Goal: Task Accomplishment & Management: Use online tool/utility

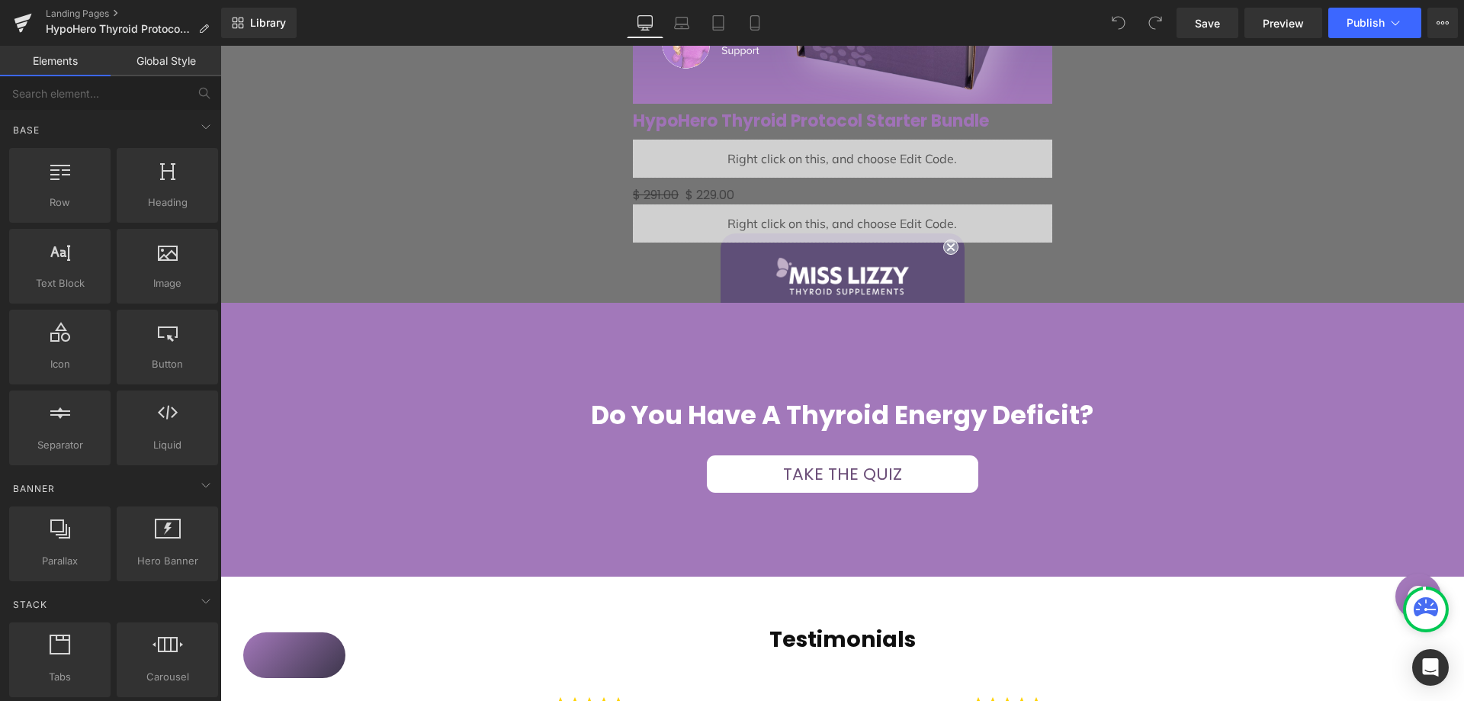
scroll to position [2592, 0]
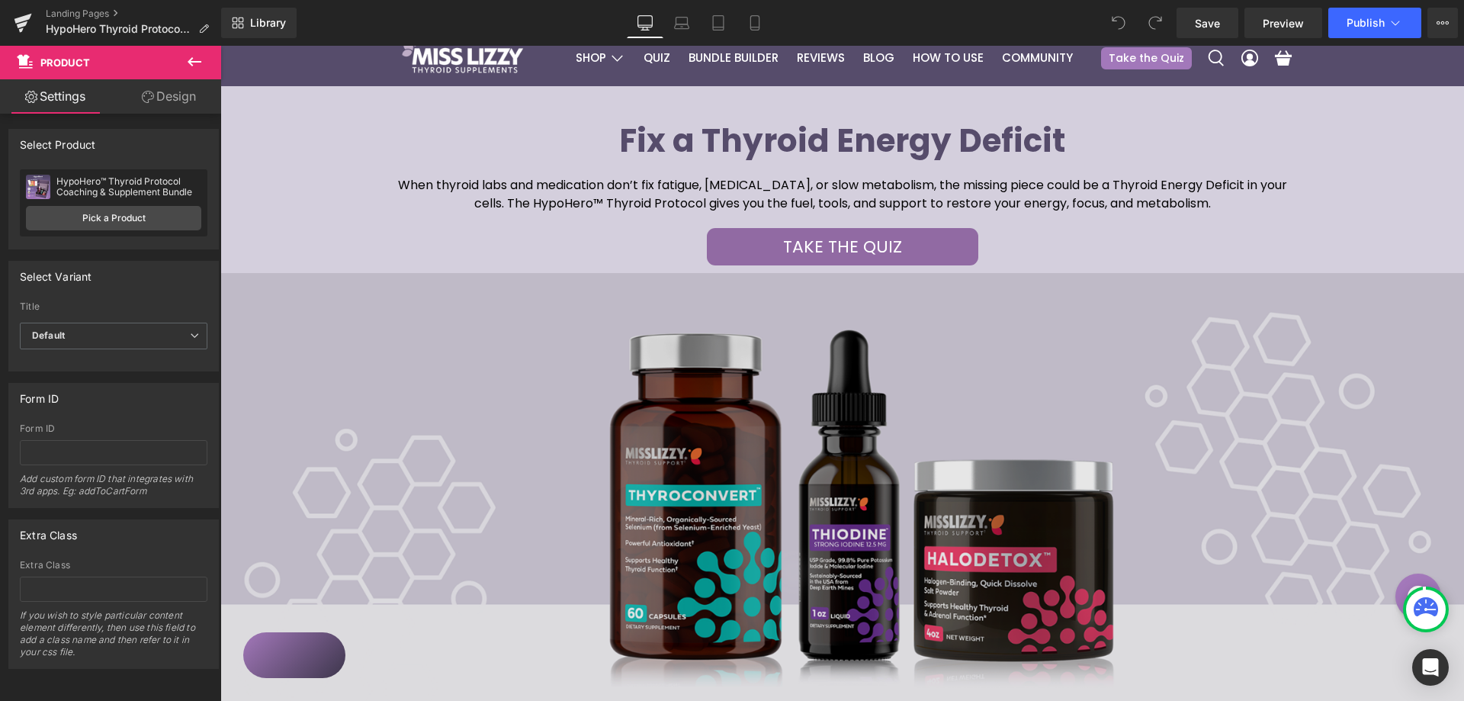
scroll to position [0, 0]
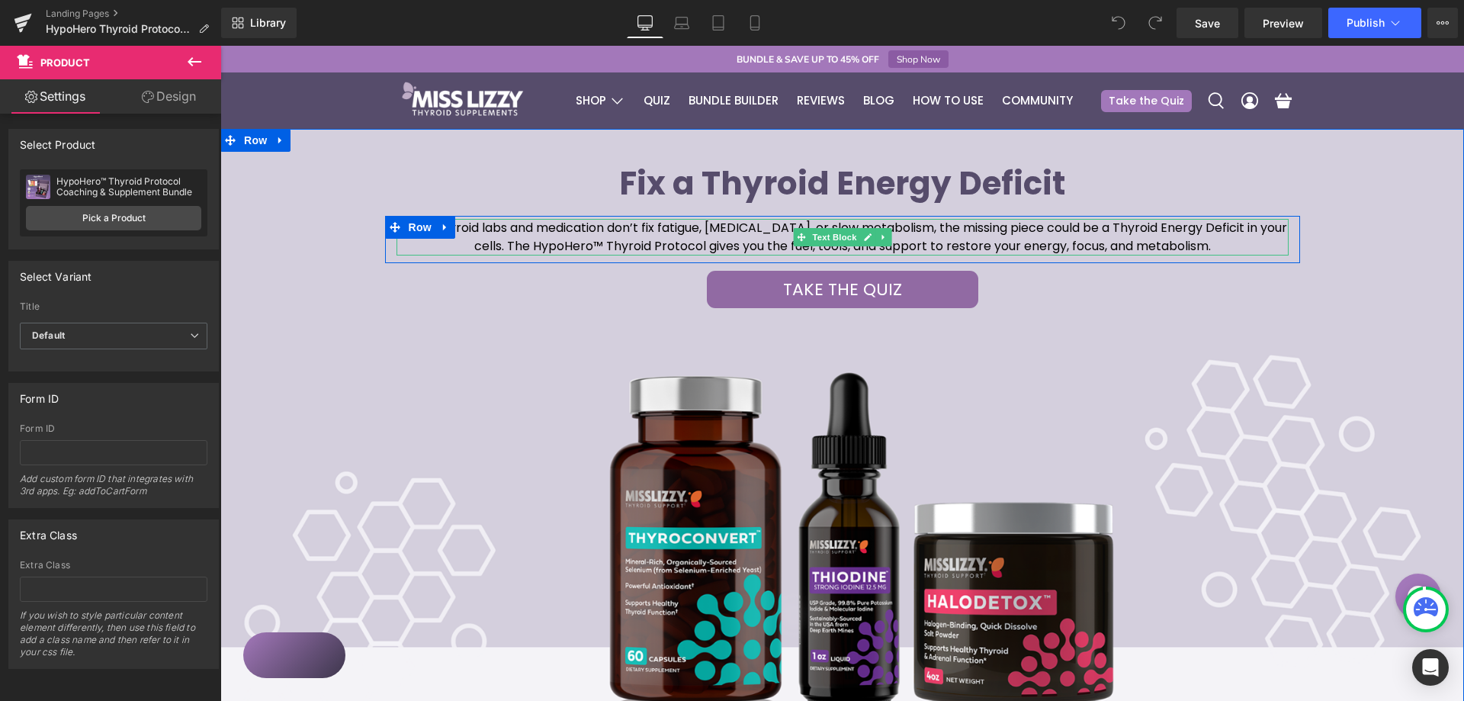
click at [612, 239] on span "When thyroid labs and medication don’t fix fatigue, [MEDICAL_DATA], or slow met…" at bounding box center [842, 237] width 889 height 36
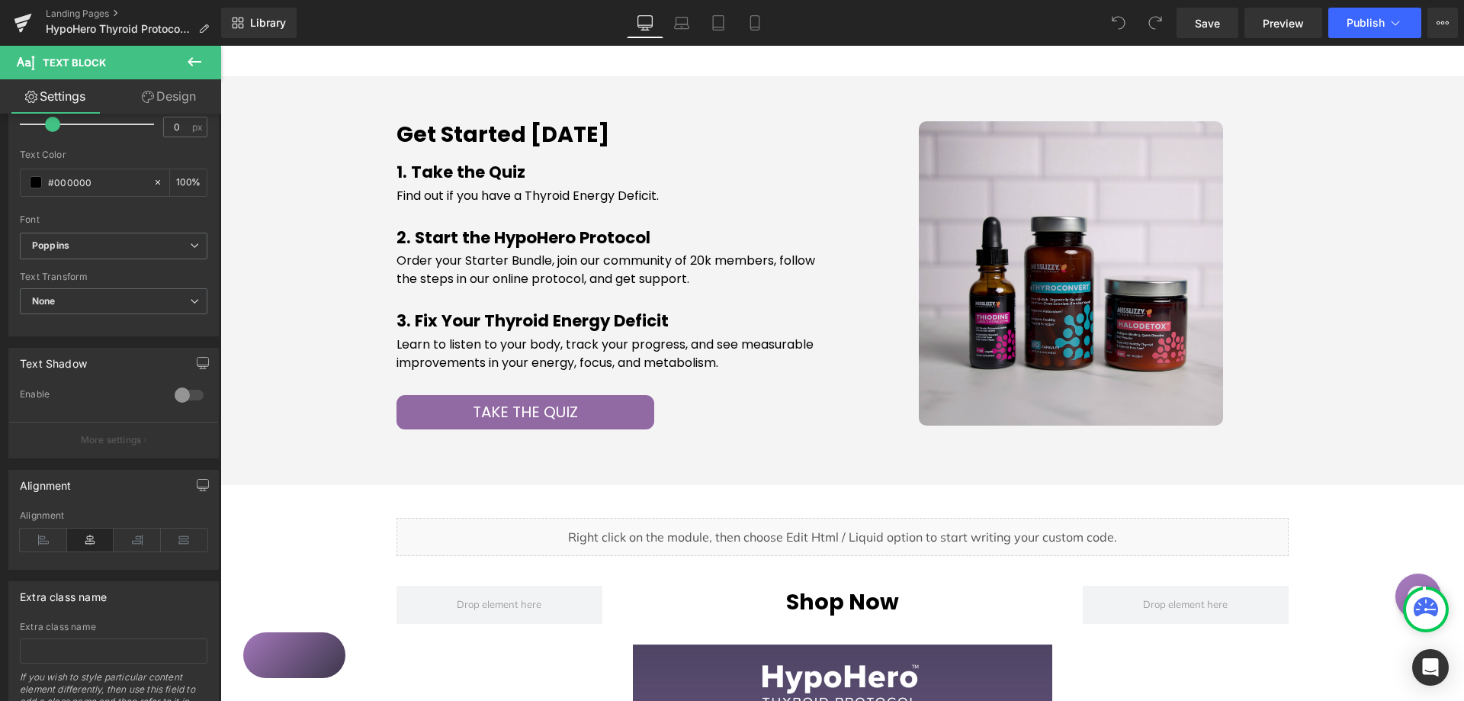
scroll to position [1601, 0]
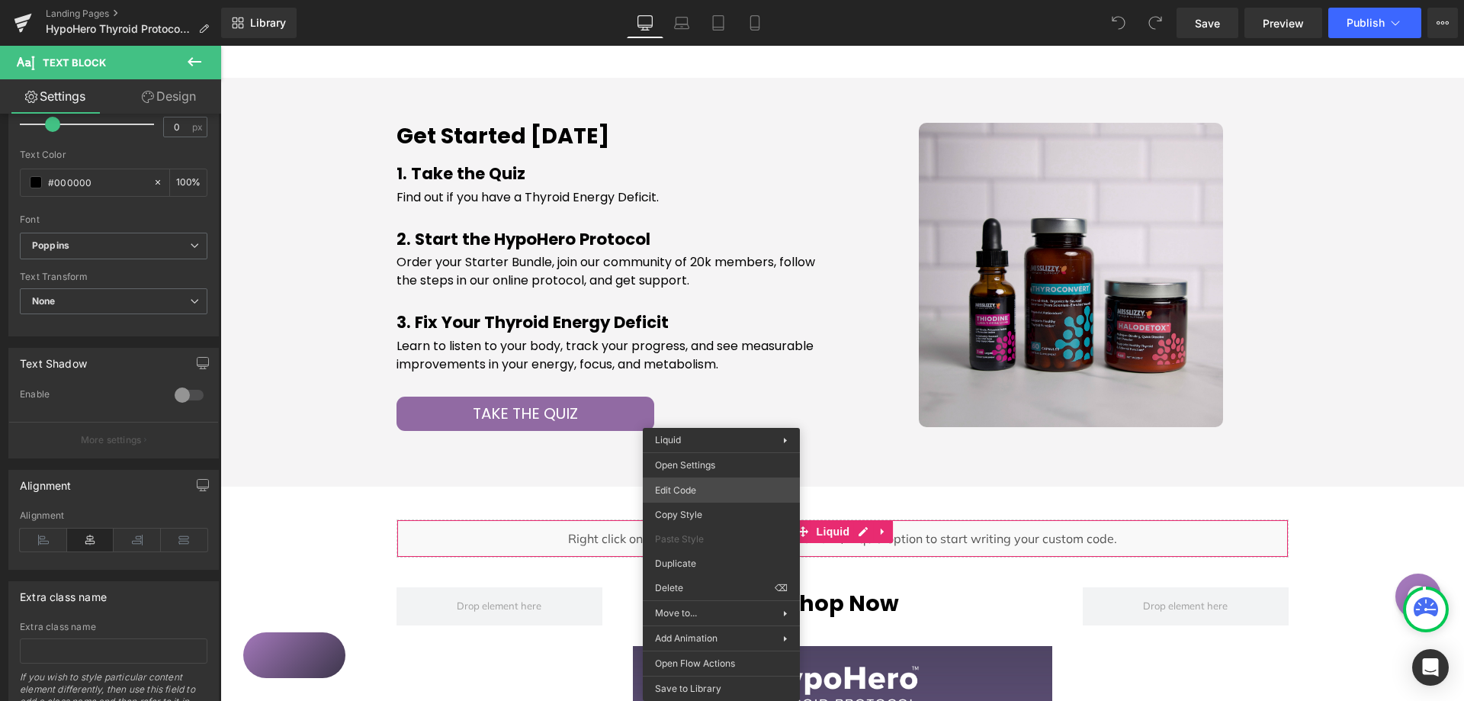
click at [688, 0] on div "You are previewing how the will restyle your page. You can not edit Elements in…" at bounding box center [732, 0] width 1464 height 0
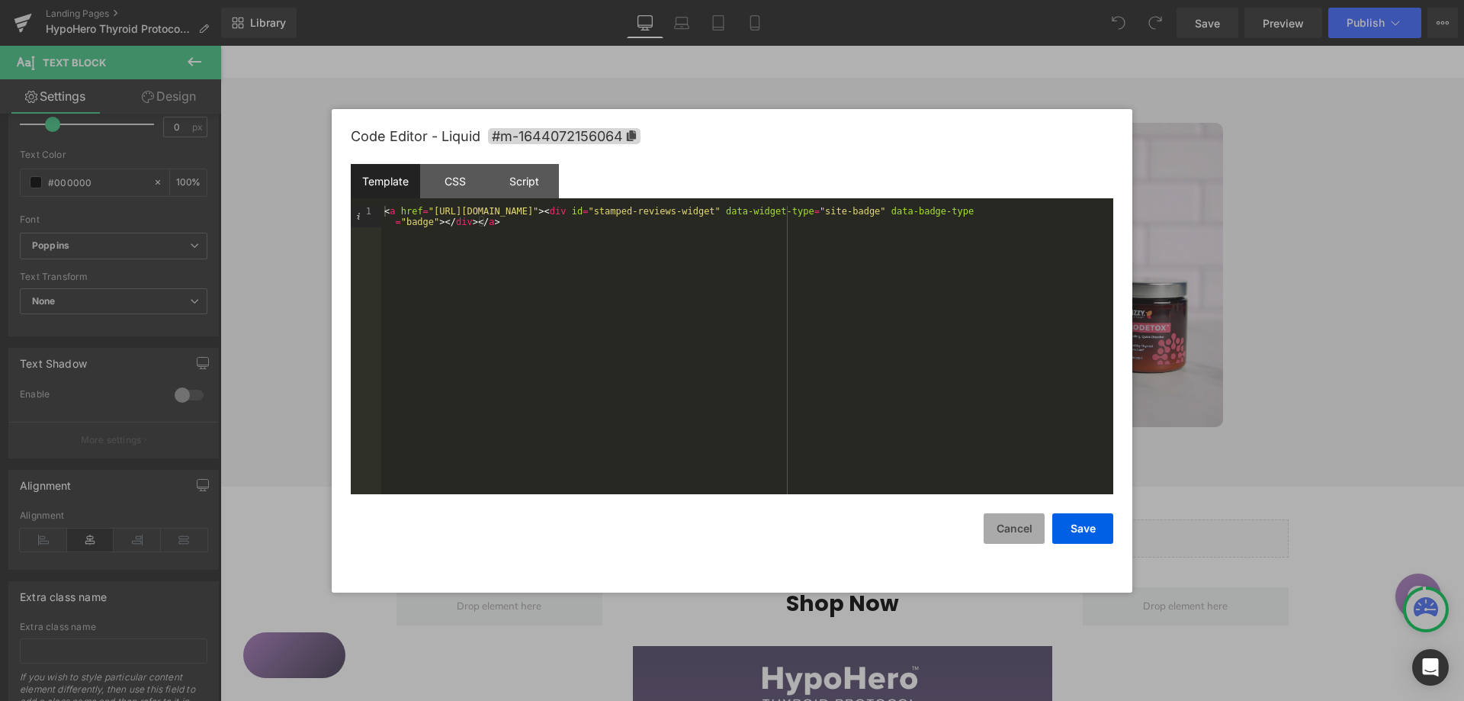
click at [994, 523] on button "Cancel" at bounding box center [1013, 528] width 61 height 30
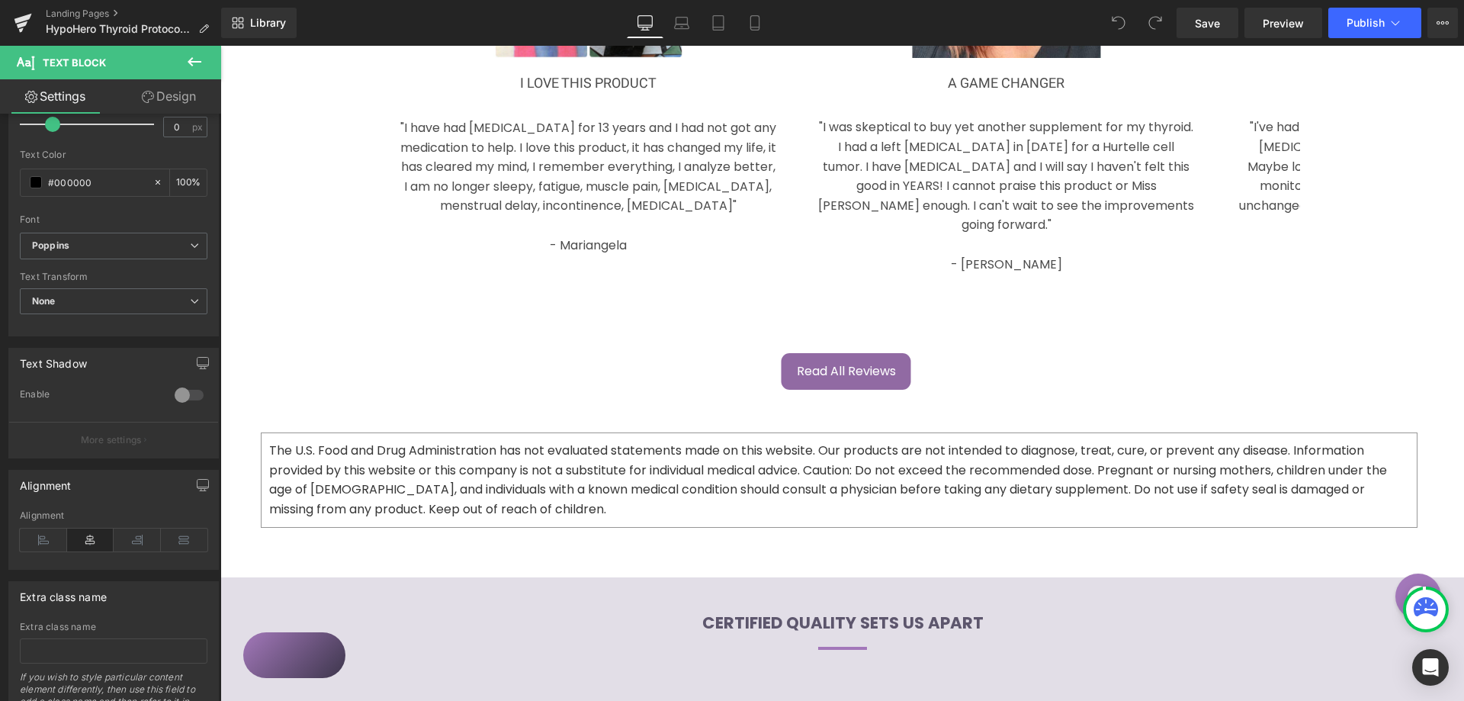
scroll to position [3407, 0]
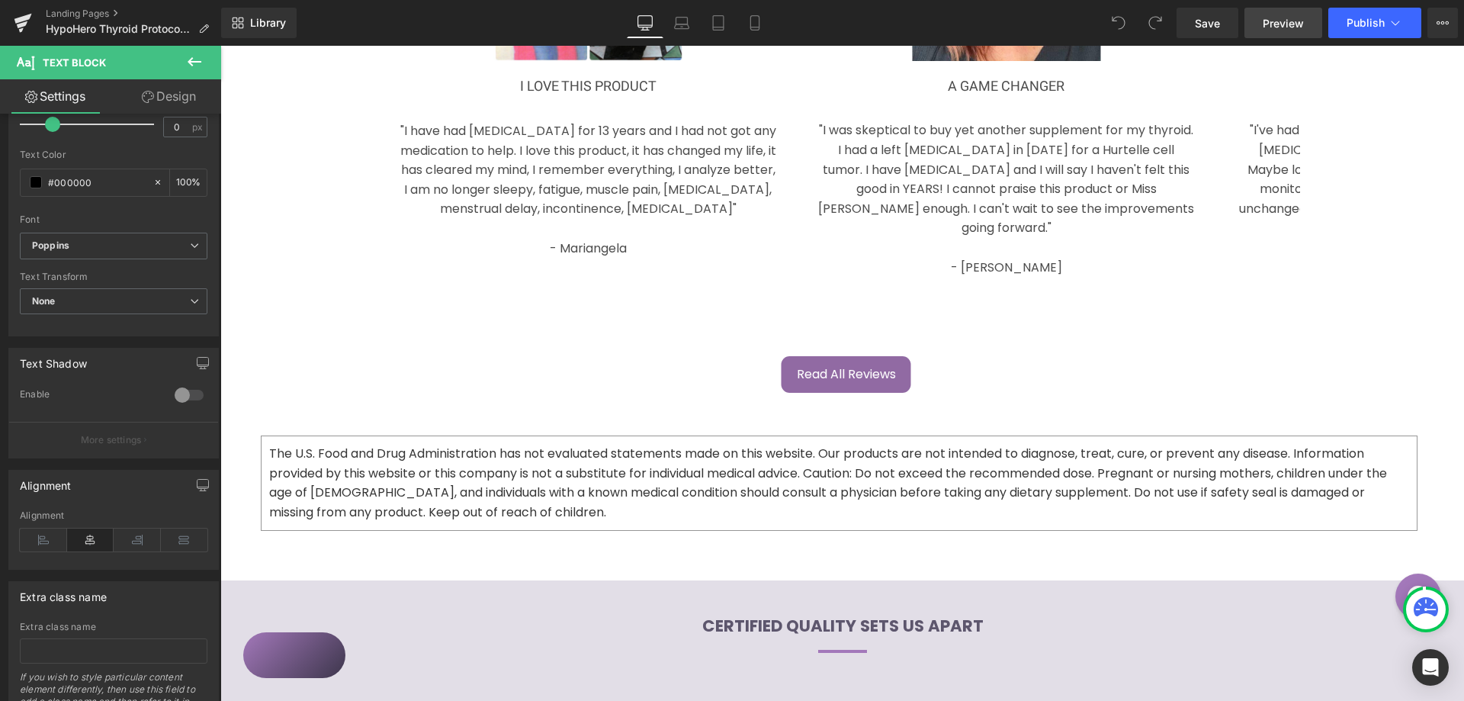
click at [1287, 17] on span "Preview" at bounding box center [1282, 23] width 41 height 16
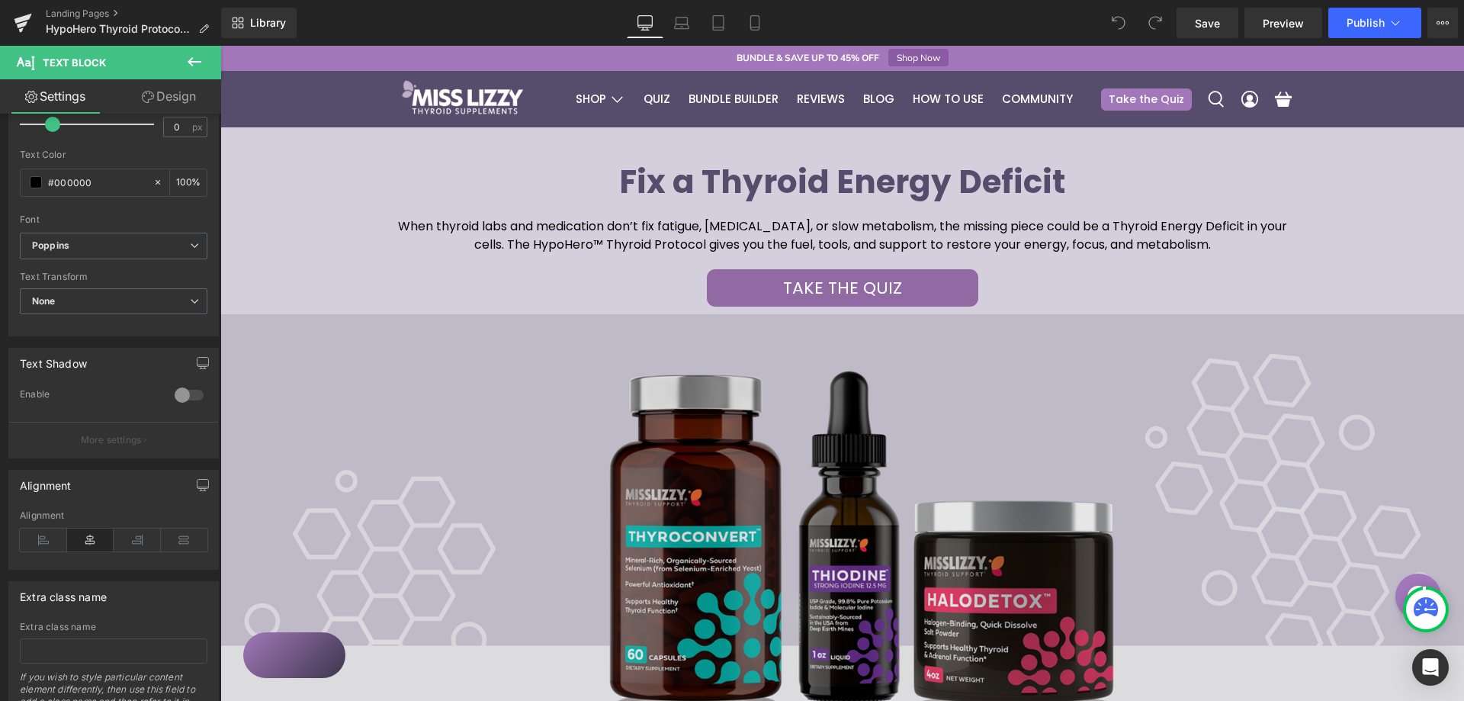
scroll to position [0, 0]
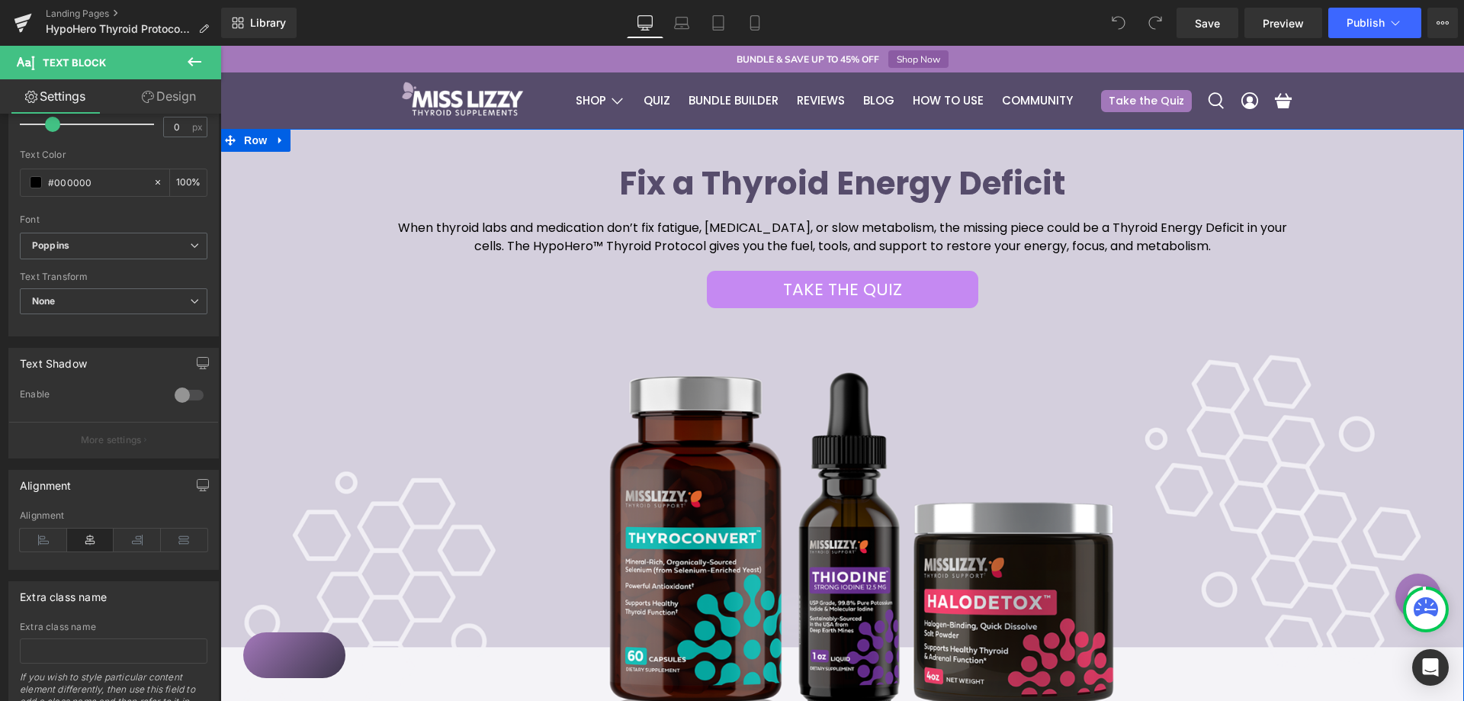
click at [758, 284] on link "TAKE THE QUIZ" at bounding box center [842, 290] width 271 height 38
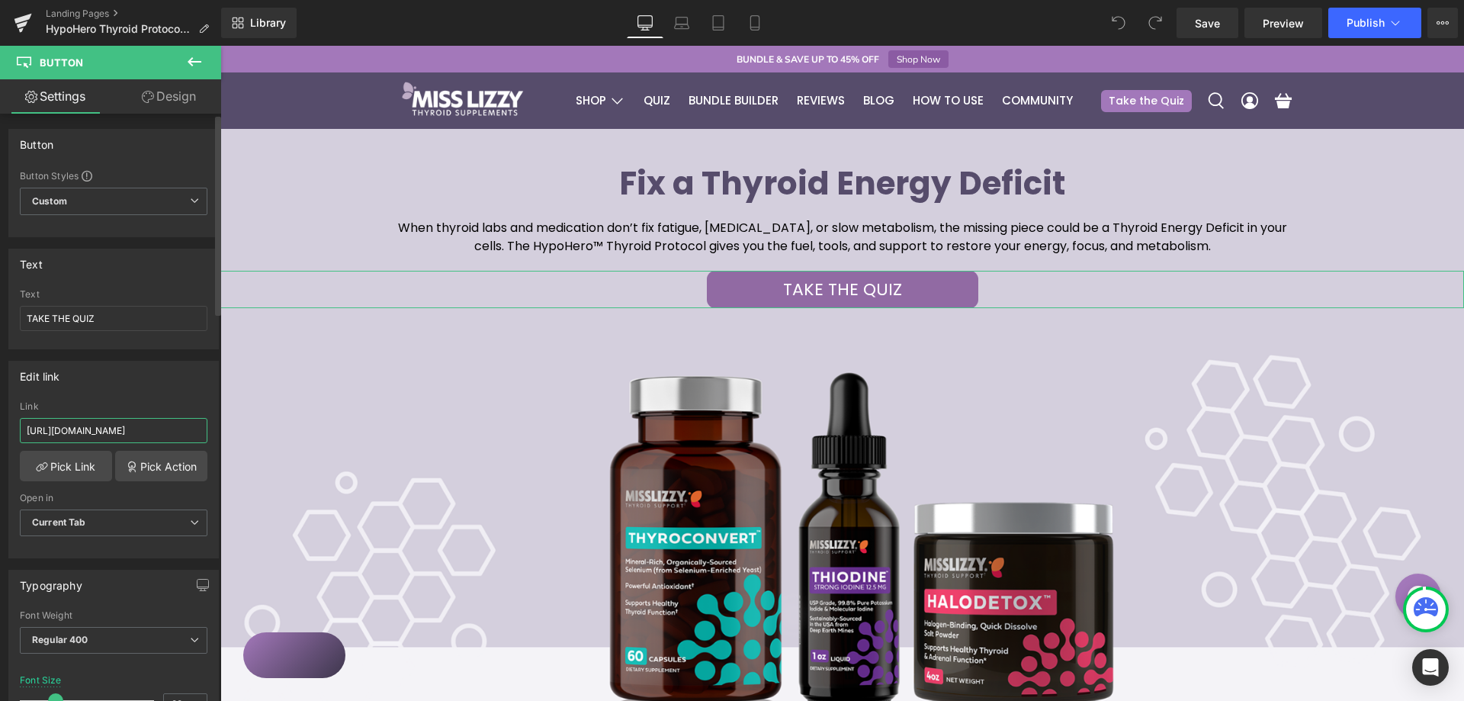
scroll to position [0, 143]
drag, startPoint x: 139, startPoint y: 430, endPoint x: 207, endPoint y: 436, distance: 68.1
click at [207, 436] on div "[URL][DOMAIN_NAME] Link [URL][DOMAIN_NAME] Pick Link Pick Action Current Tab Ne…" at bounding box center [113, 479] width 209 height 156
click at [188, 396] on div "Edit link [URL][DOMAIN_NAME] Link [URL][DOMAIN_NAME] Pick Link Pick Action Curr…" at bounding box center [113, 459] width 210 height 197
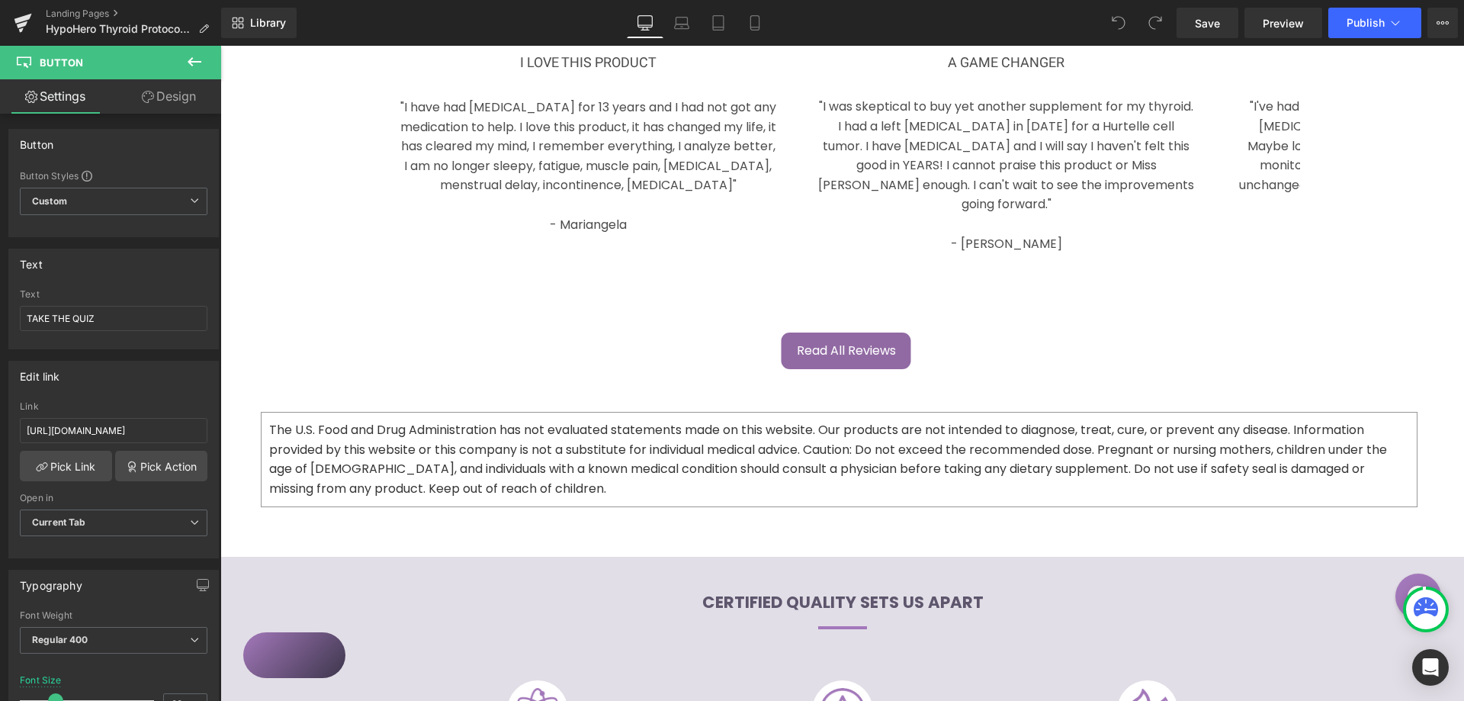
scroll to position [3049, 0]
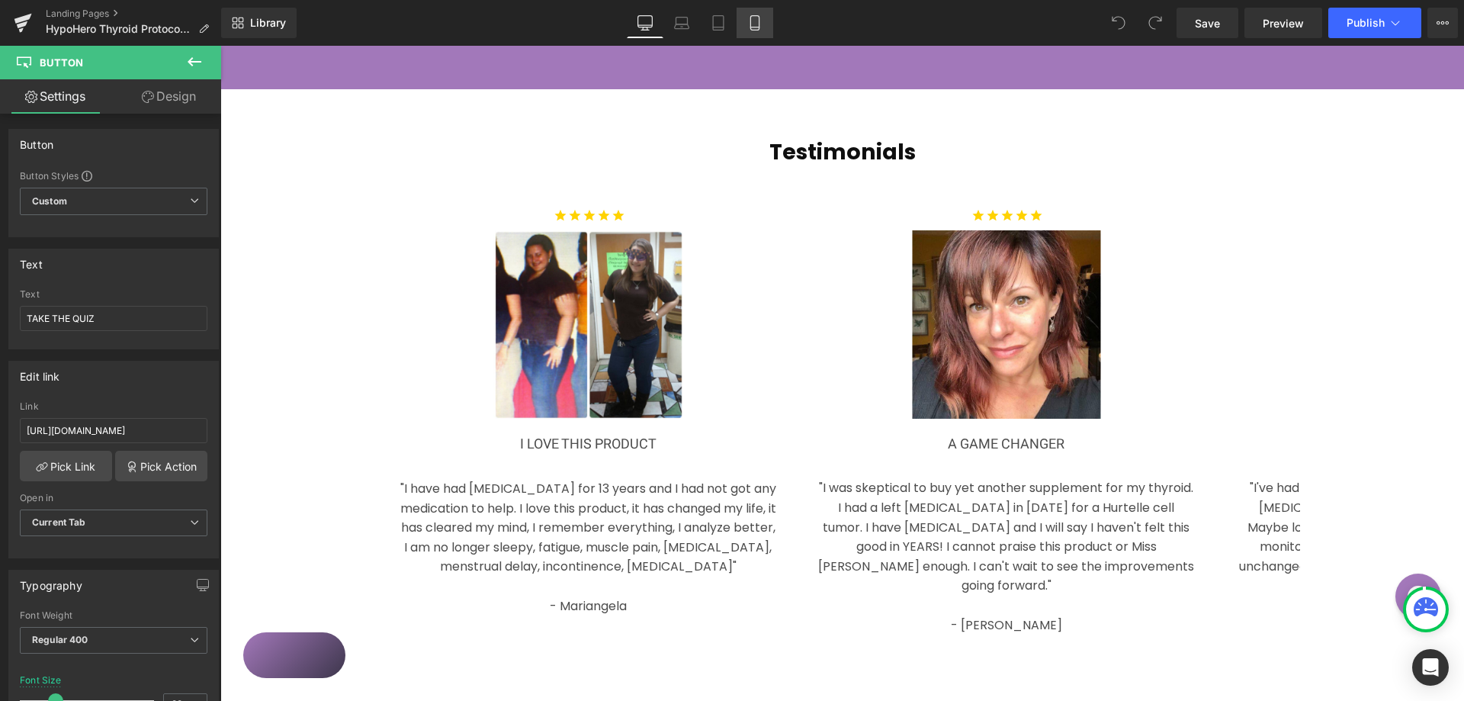
click at [779, 37] on div "Library Desktop Desktop Laptop Tablet Mobile Save Preview Publish Scheduled Vie…" at bounding box center [842, 23] width 1242 height 46
click at [758, 28] on icon at bounding box center [754, 22] width 15 height 15
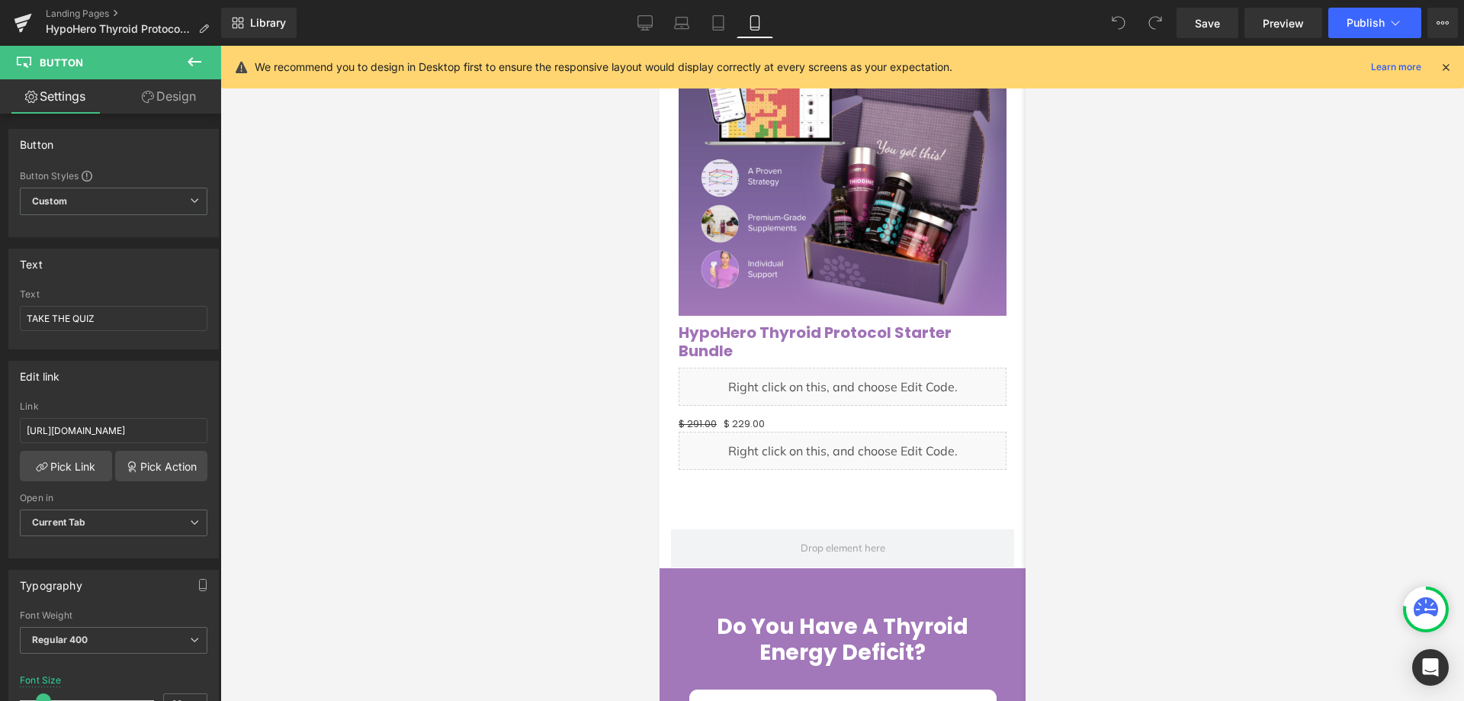
scroll to position [0, 0]
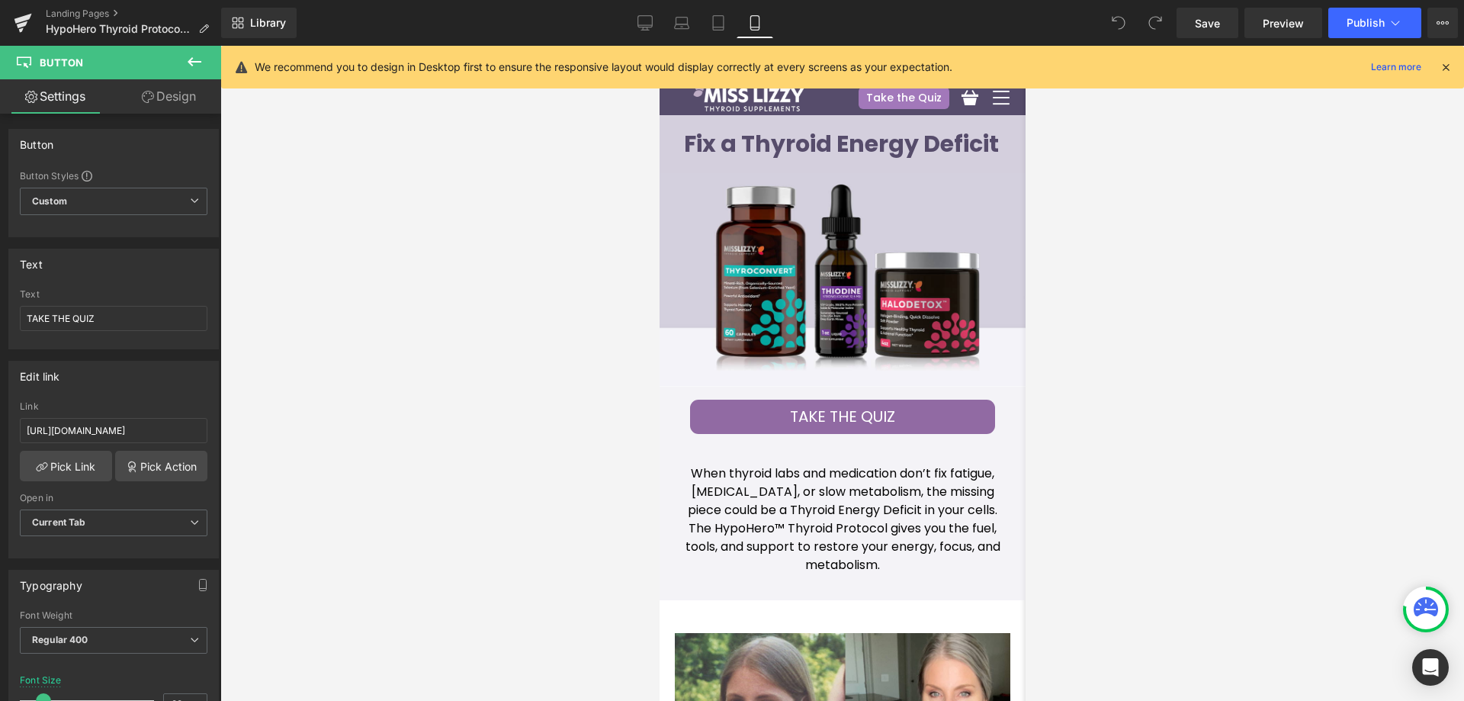
click at [1448, 55] on div "We recommend you to design in Desktop first to ensure the responsive layout wou…" at bounding box center [842, 67] width 1242 height 43
click at [1444, 69] on icon at bounding box center [1445, 67] width 14 height 14
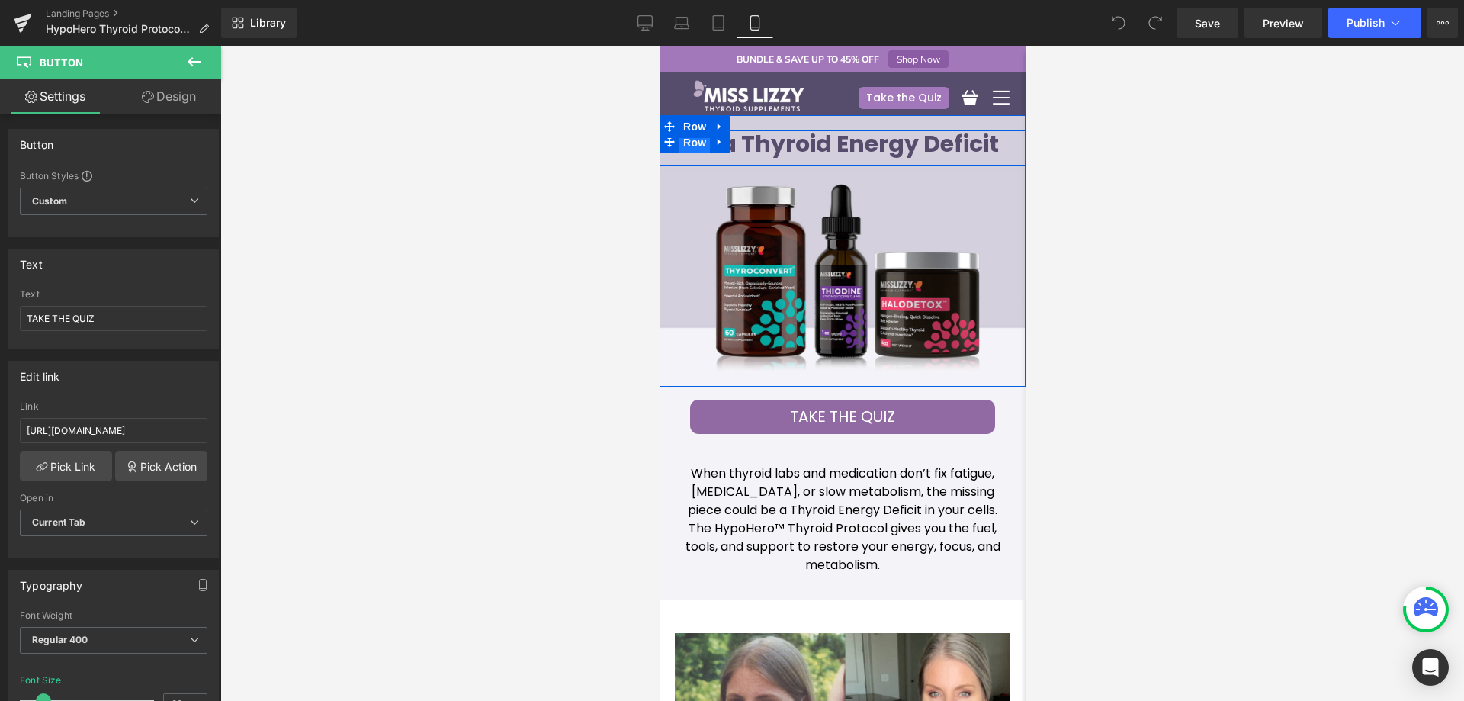
click at [695, 145] on span "Row" at bounding box center [693, 142] width 30 height 23
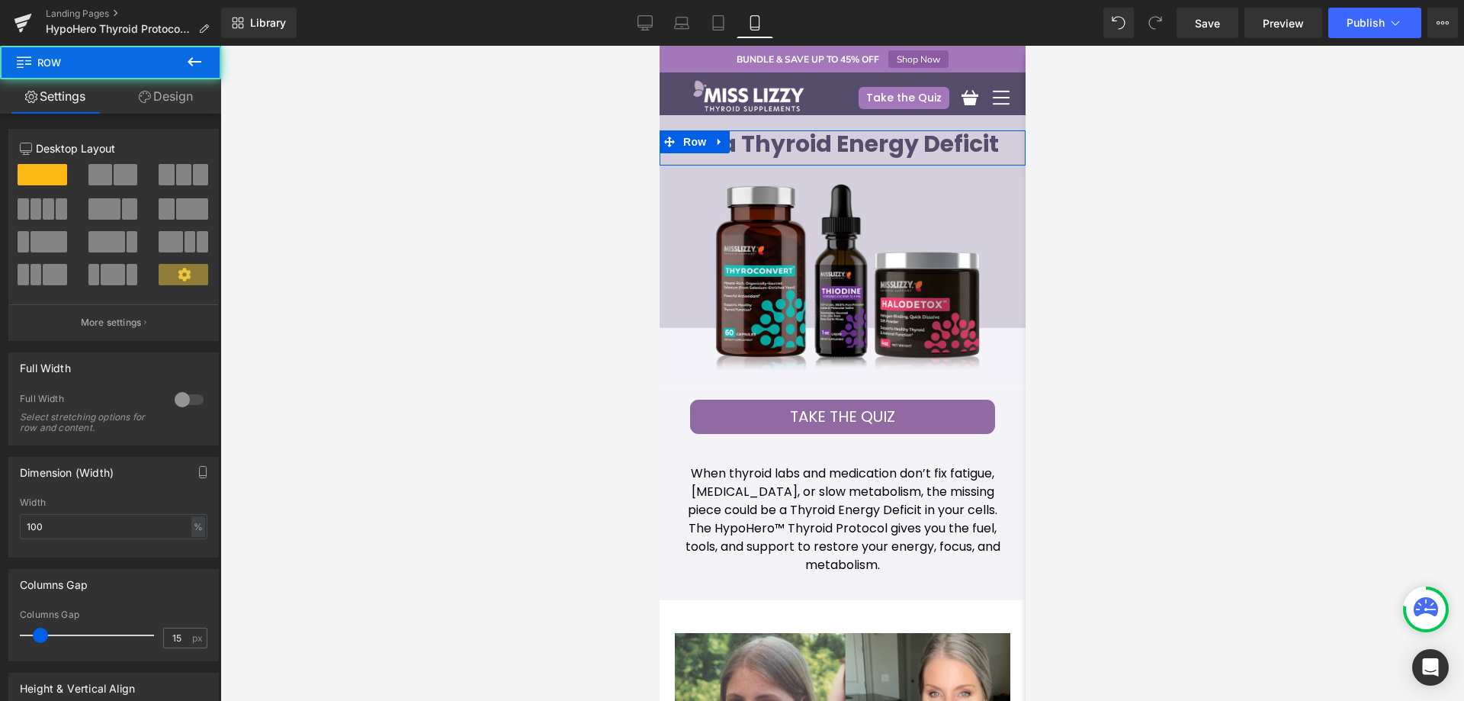
click at [133, 98] on link "Design" at bounding box center [166, 96] width 111 height 34
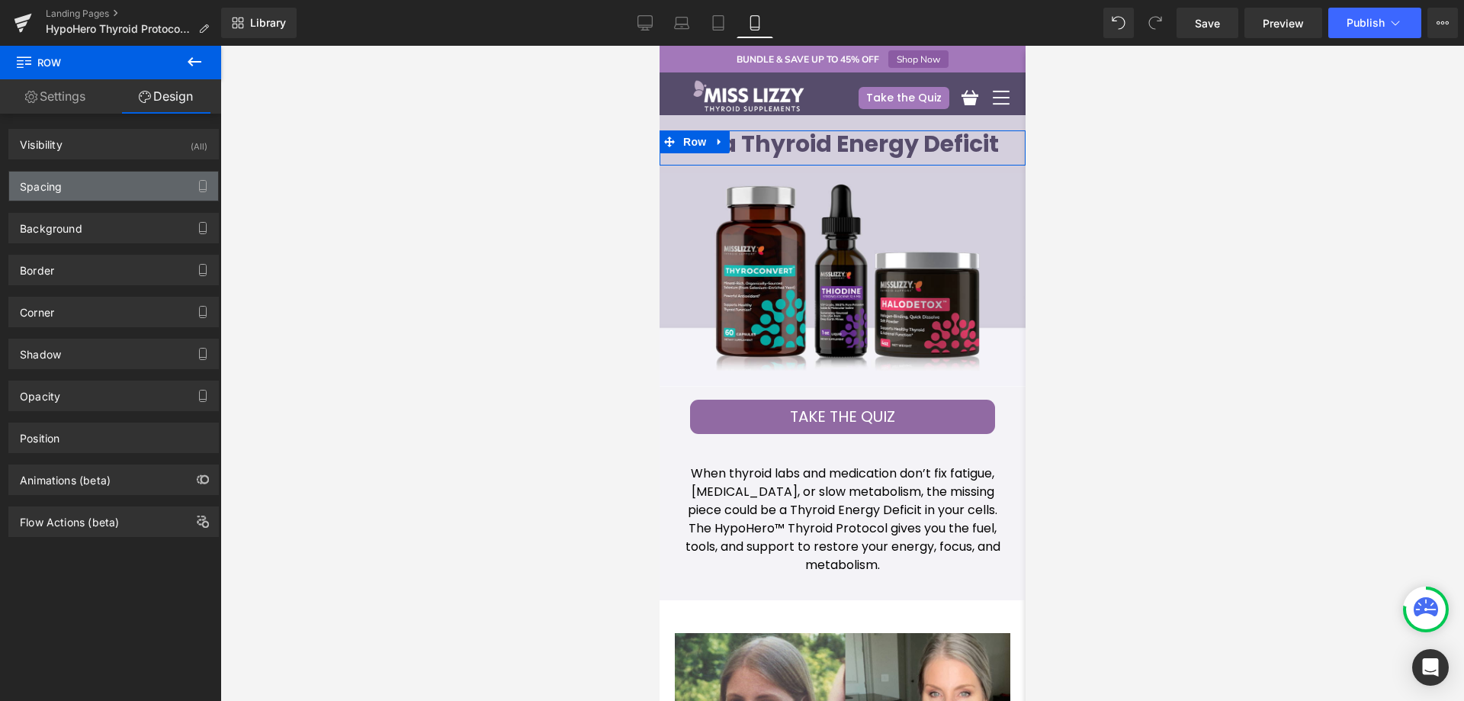
click at [105, 190] on div "Spacing" at bounding box center [113, 186] width 209 height 29
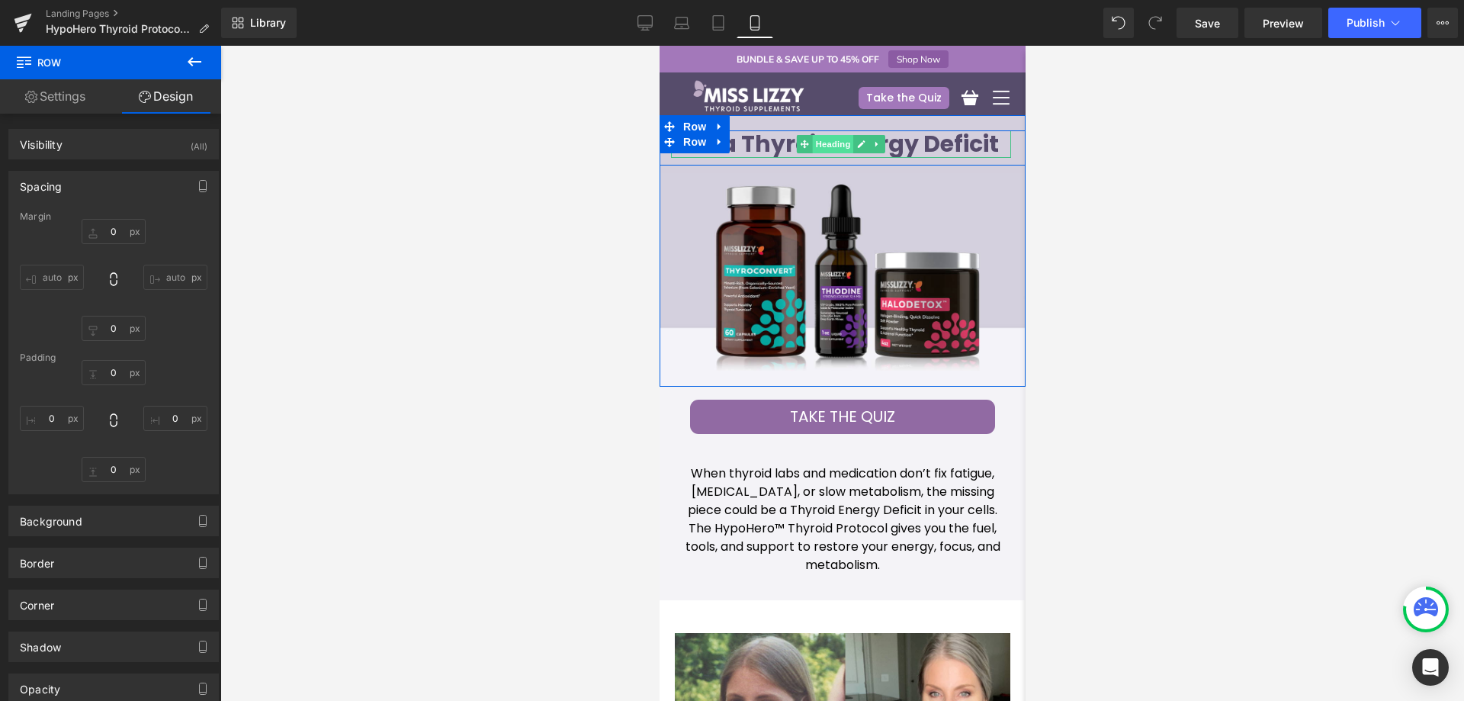
click at [812, 143] on span "Heading" at bounding box center [832, 144] width 41 height 18
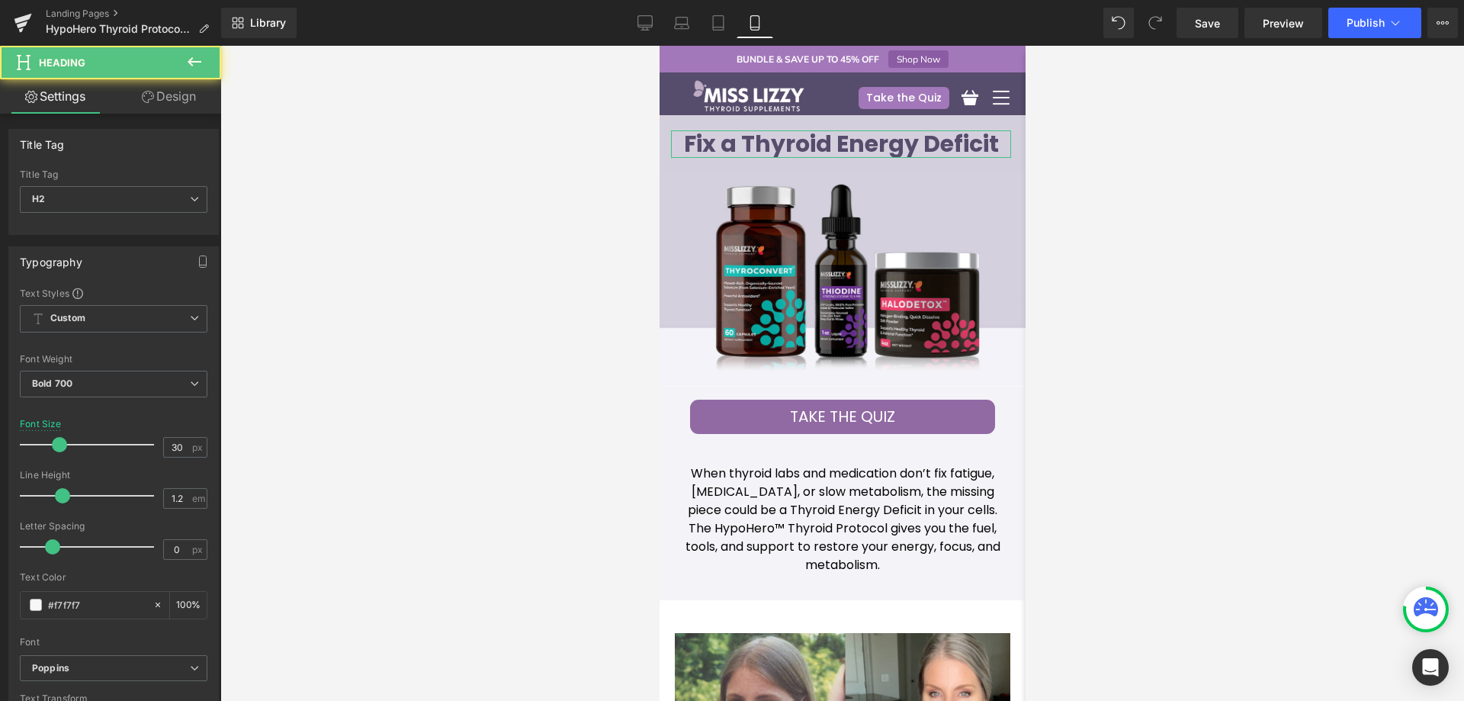
click at [172, 91] on link "Design" at bounding box center [169, 96] width 111 height 34
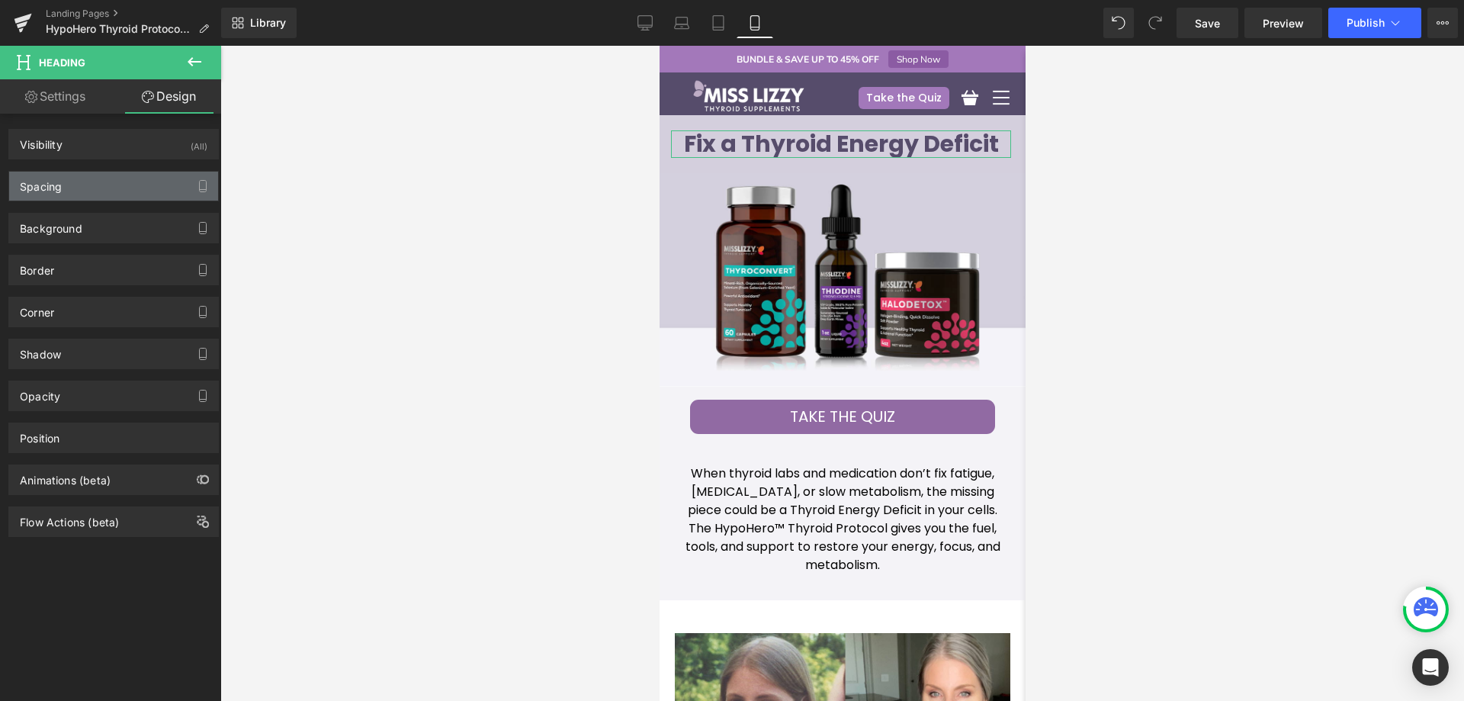
click at [54, 194] on div "Spacing" at bounding box center [113, 186] width 209 height 29
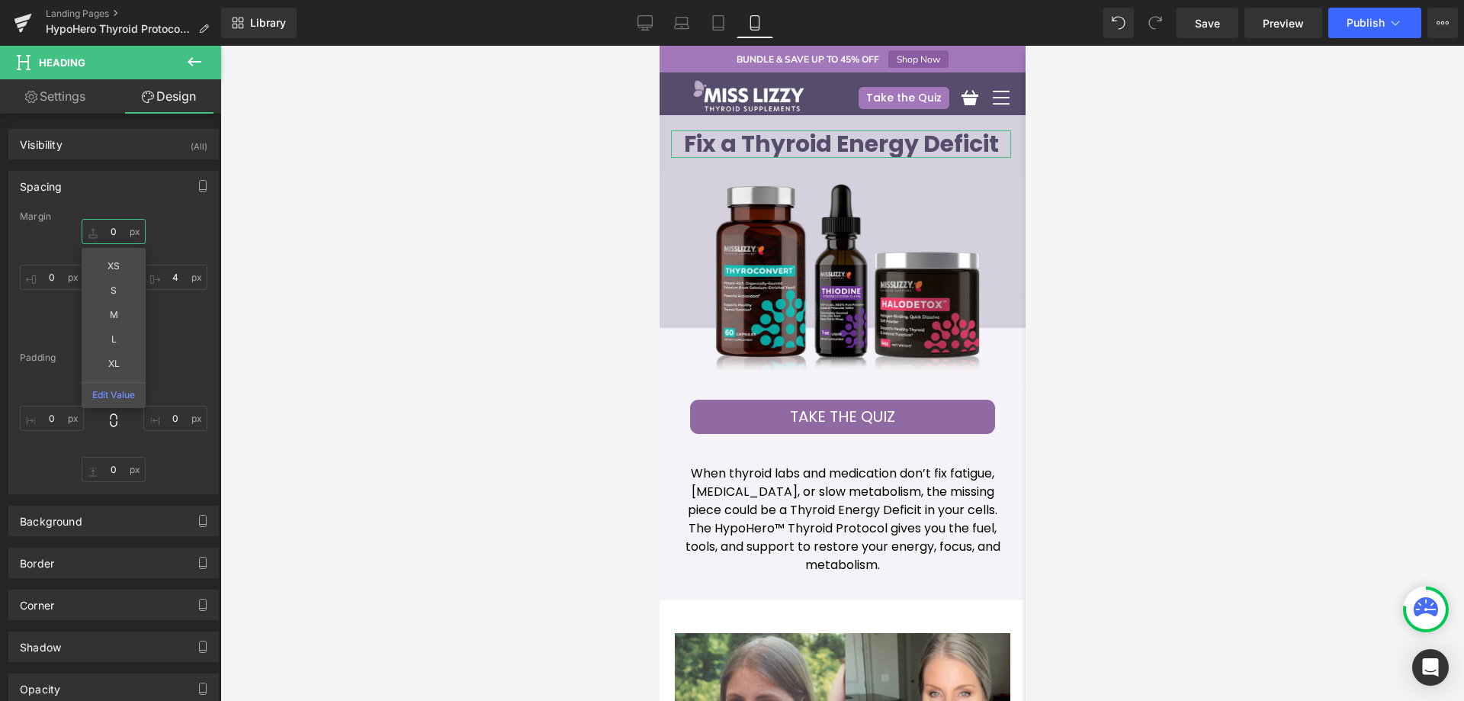
click at [118, 237] on input "0" at bounding box center [114, 231] width 64 height 25
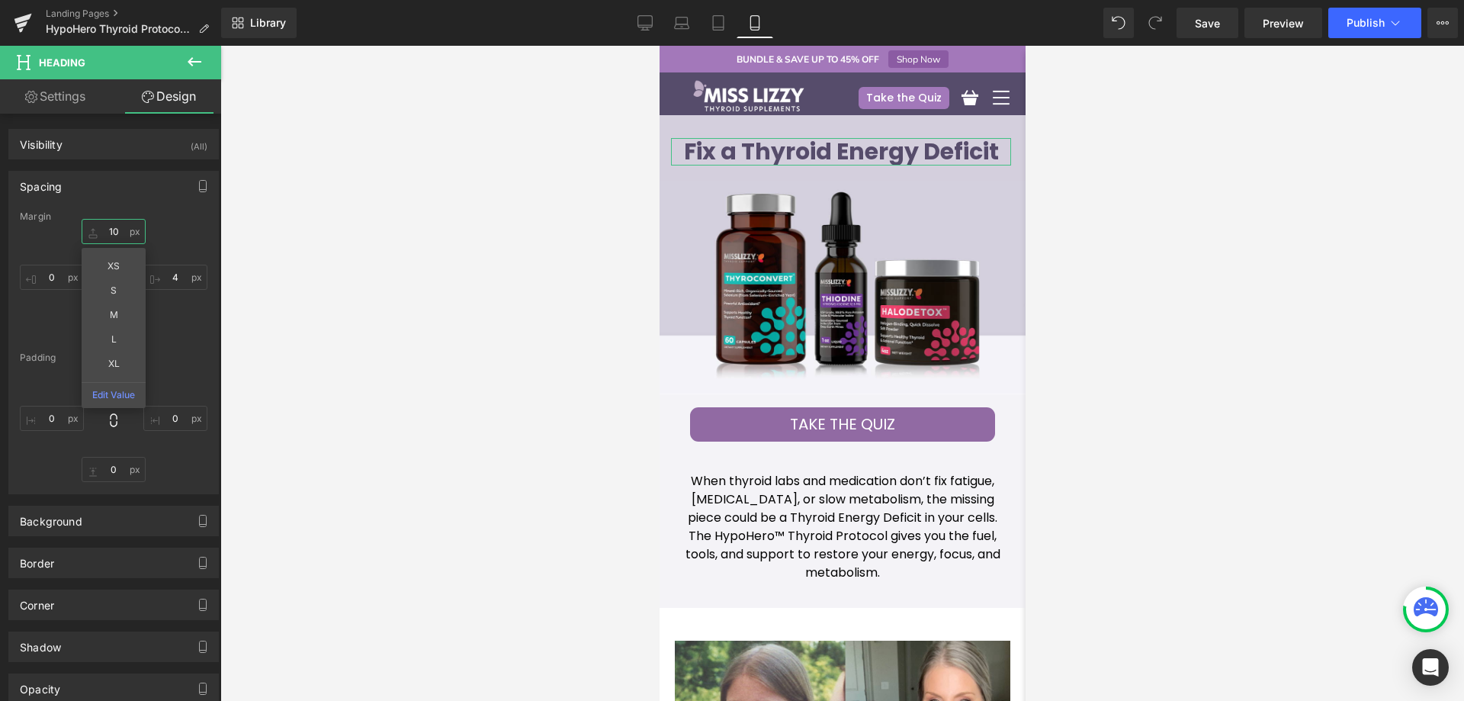
type input "10"
click at [177, 275] on input "4" at bounding box center [175, 277] width 64 height 25
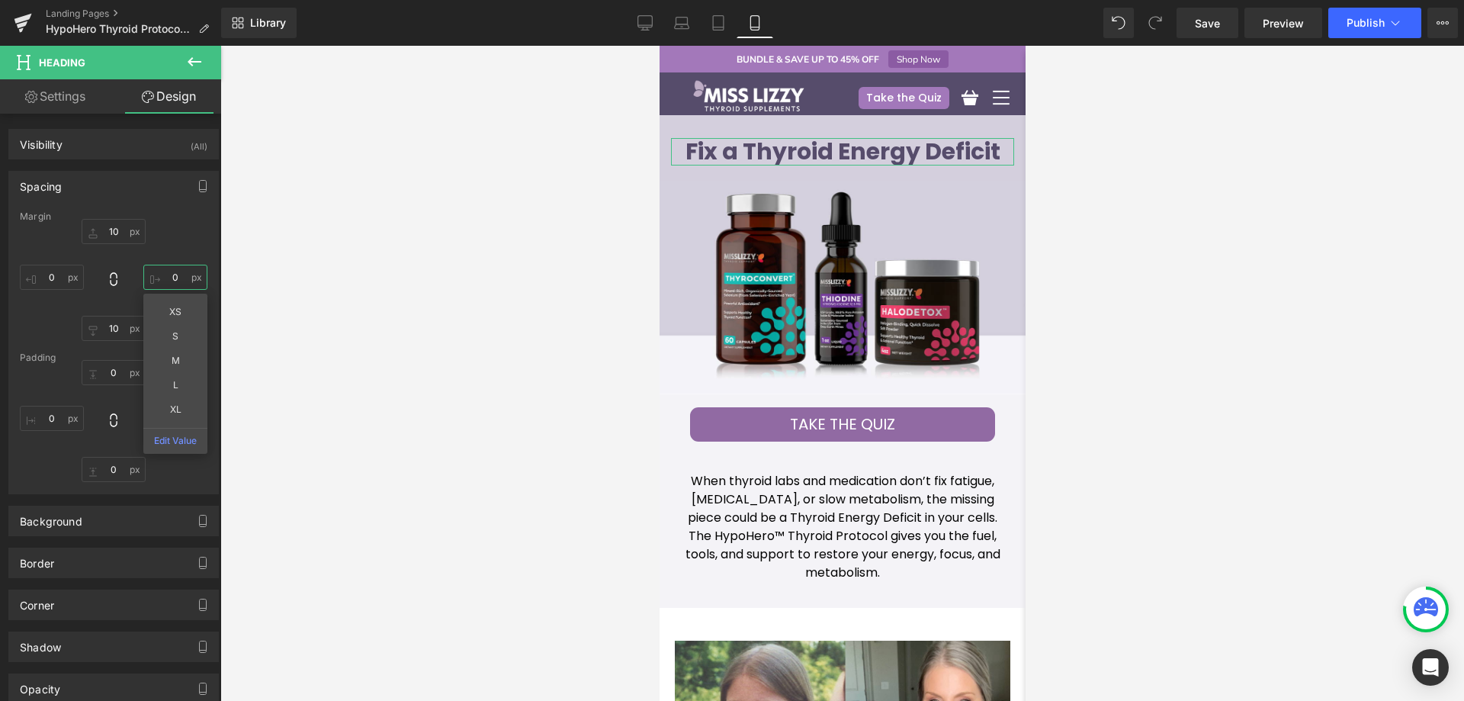
type input "0"
click at [177, 212] on div "Margin" at bounding box center [114, 216] width 188 height 11
click at [1220, 29] on span "Save" at bounding box center [1206, 23] width 25 height 16
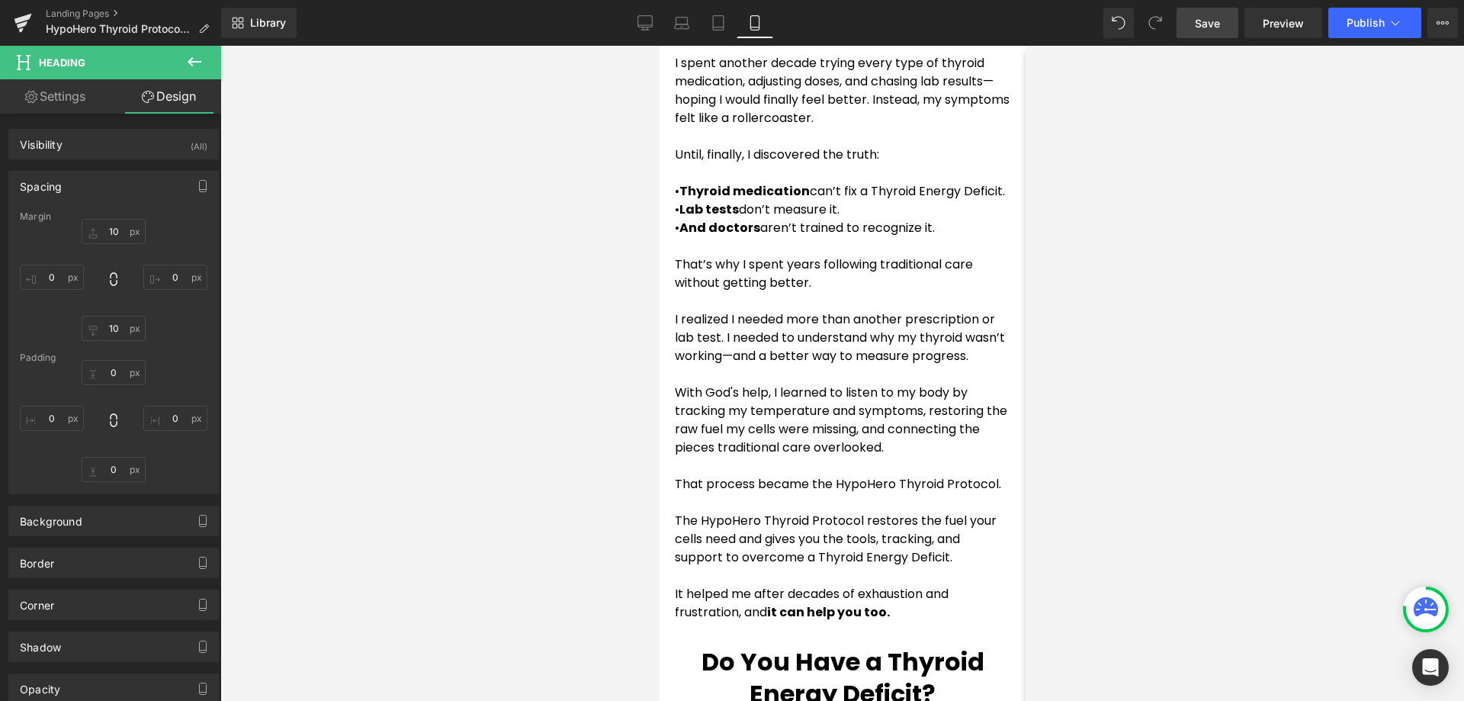
scroll to position [1296, 0]
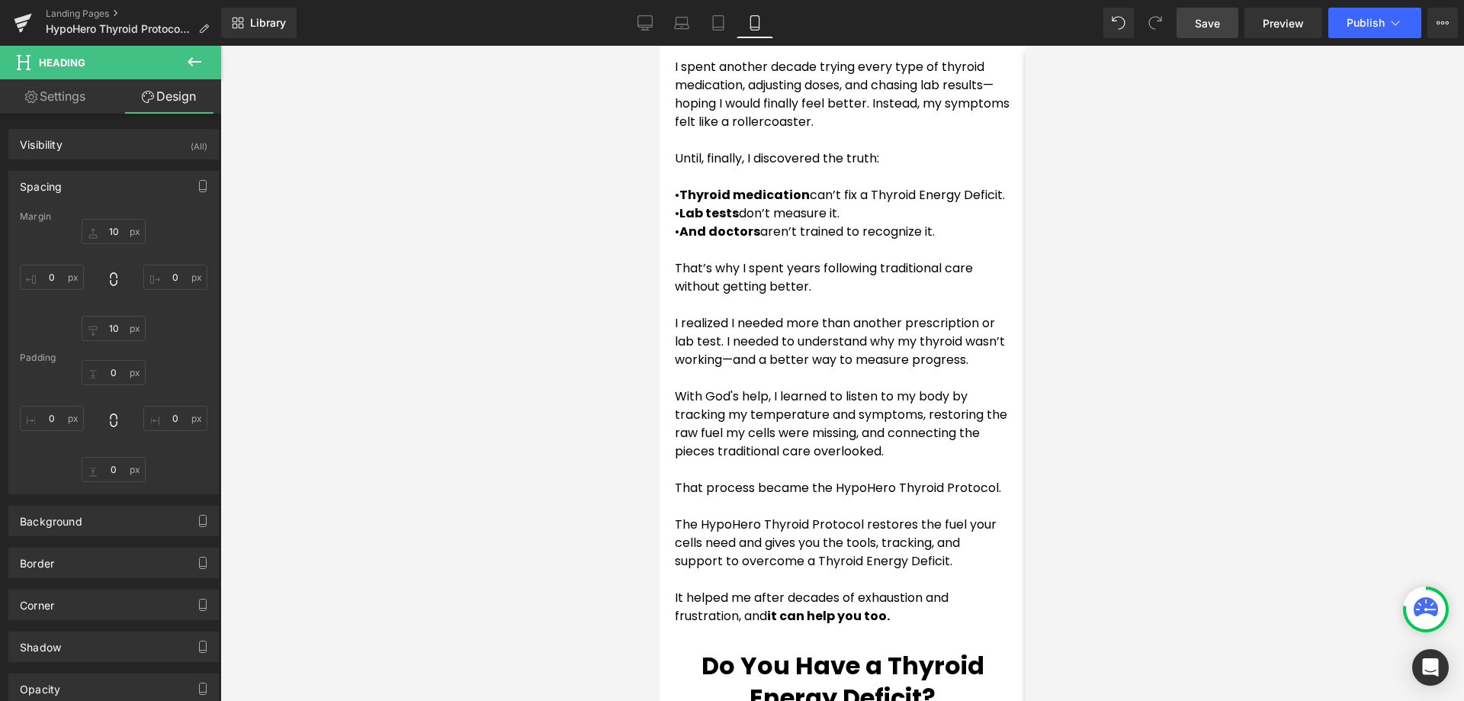
click at [757, 237] on strong "And doctors" at bounding box center [718, 232] width 81 height 18
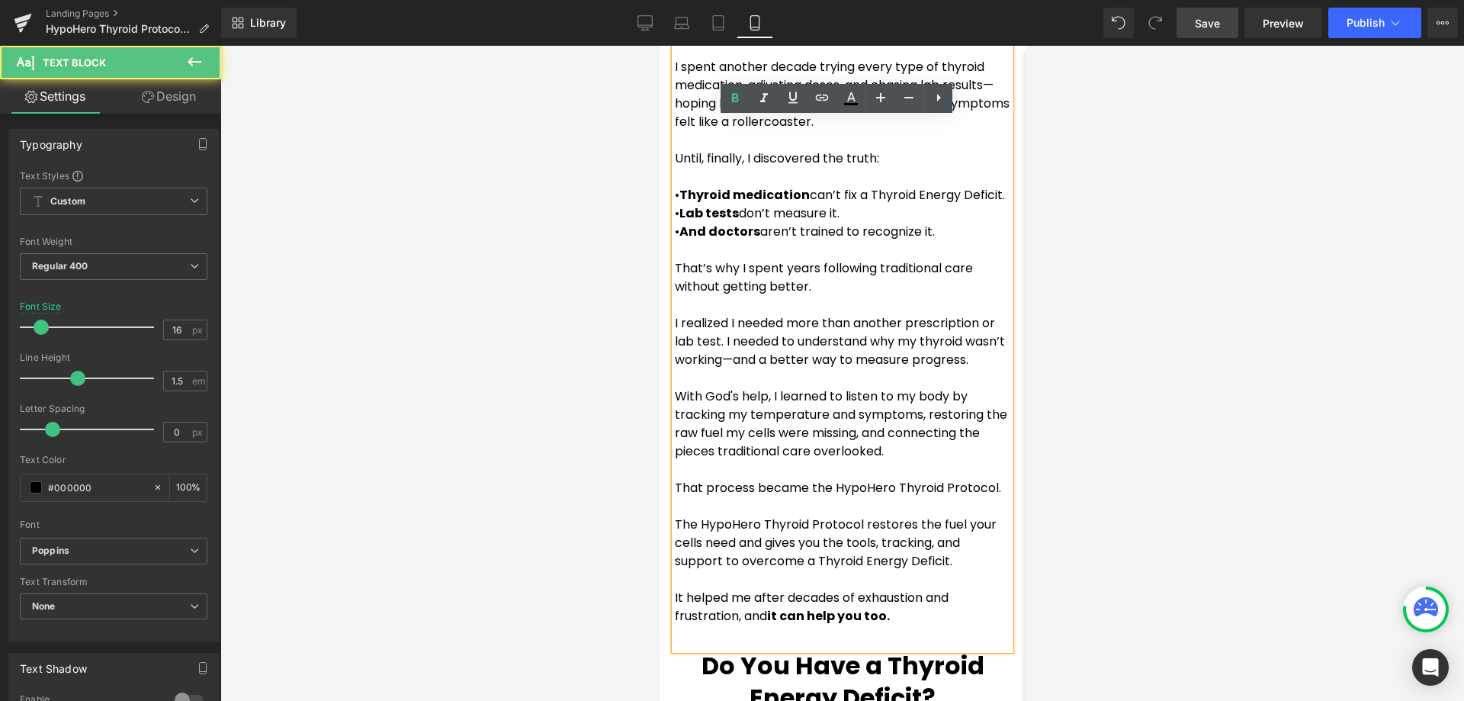
click at [765, 239] on p "• And doctors aren’t trained to recognize it." at bounding box center [841, 232] width 335 height 18
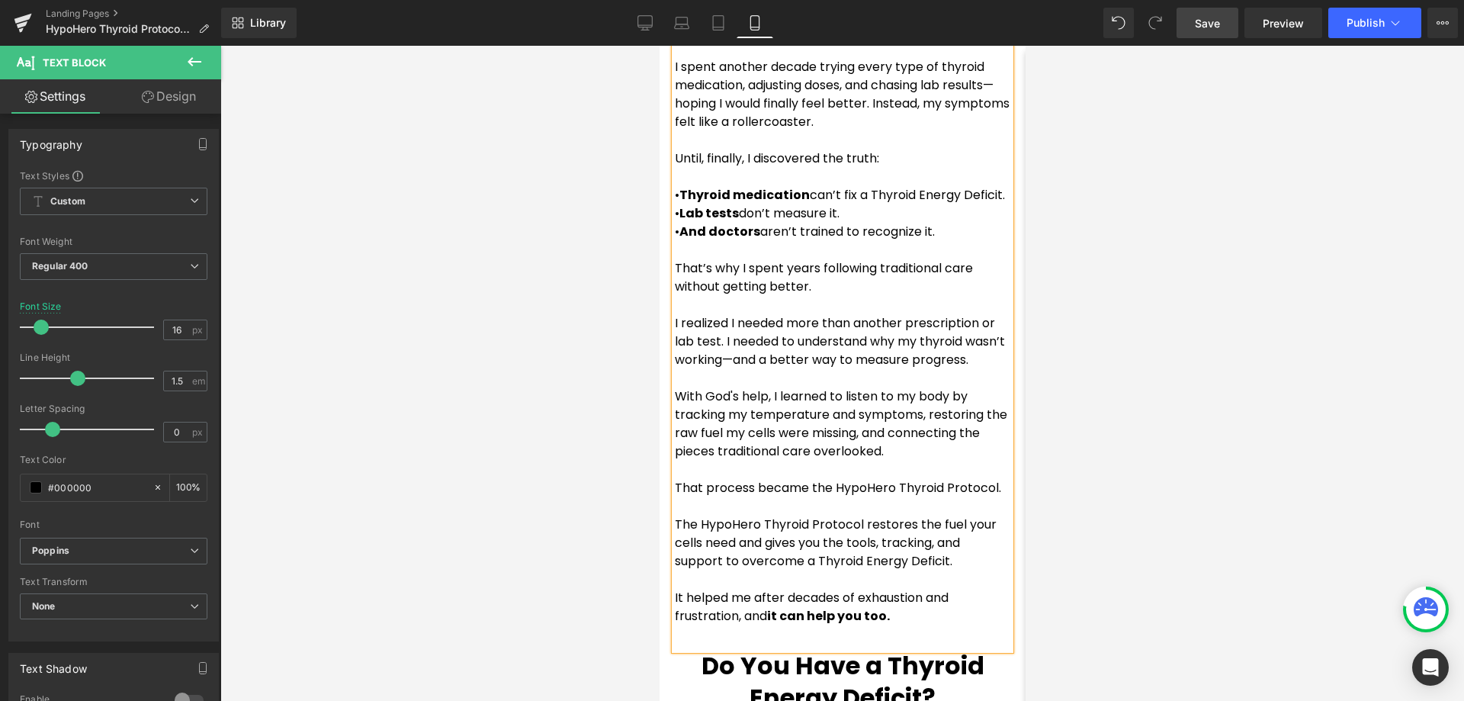
click at [1210, 24] on span "Save" at bounding box center [1206, 23] width 25 height 16
